Goal: Information Seeking & Learning: Learn about a topic

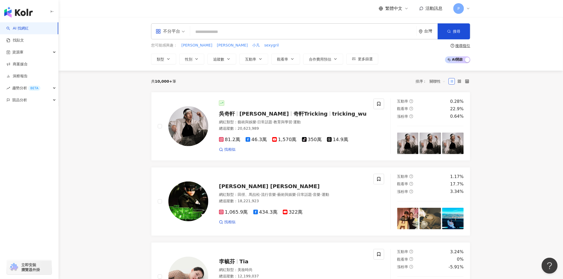
click at [210, 31] on input "search" at bounding box center [303, 32] width 222 height 10
type input "****"
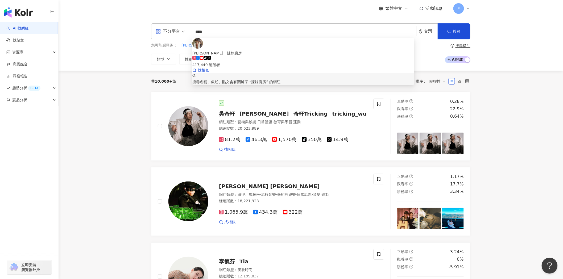
click at [247, 50] on span "[PERSON_NAME]｜辣妹廚房" at bounding box center [303, 53] width 222 height 6
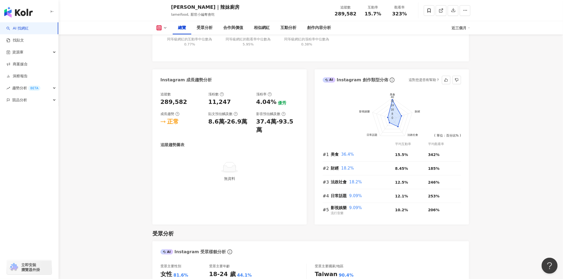
scroll to position [414, 0]
